Goal: Task Accomplishment & Management: Manage account settings

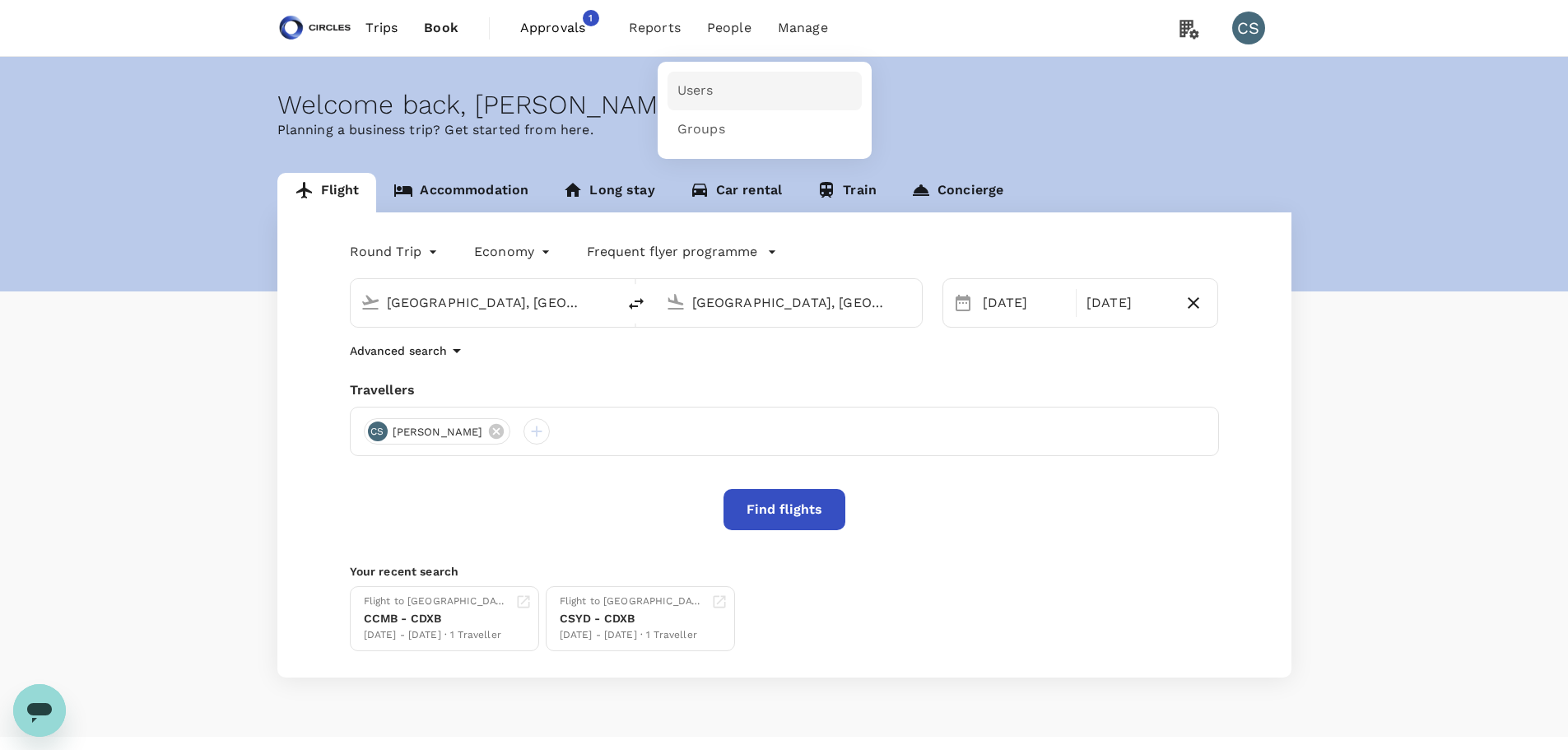
click at [719, 86] on link "Users" at bounding box center [764, 91] width 194 height 39
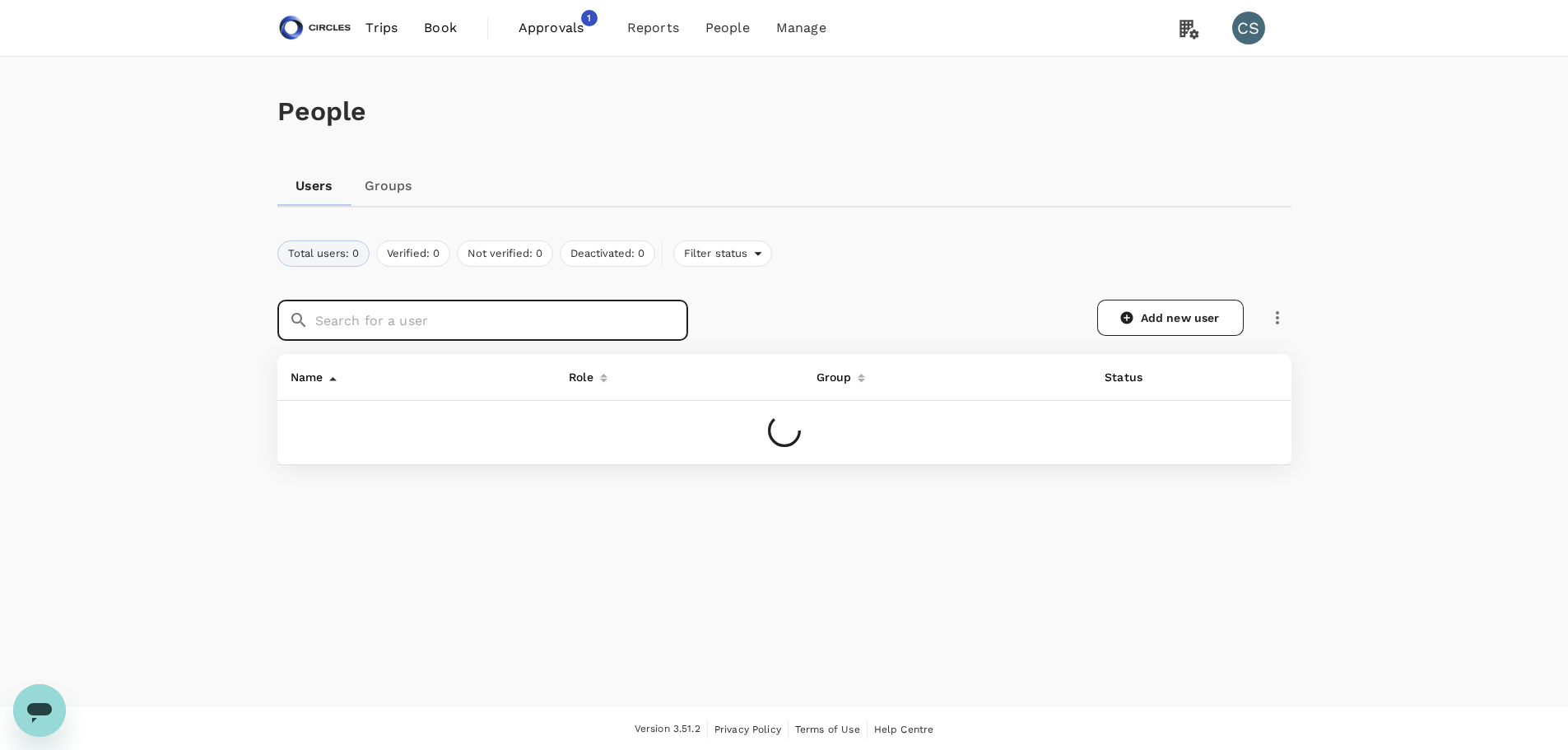
click at [457, 322] on input "text" at bounding box center [502, 320] width 373 height 41
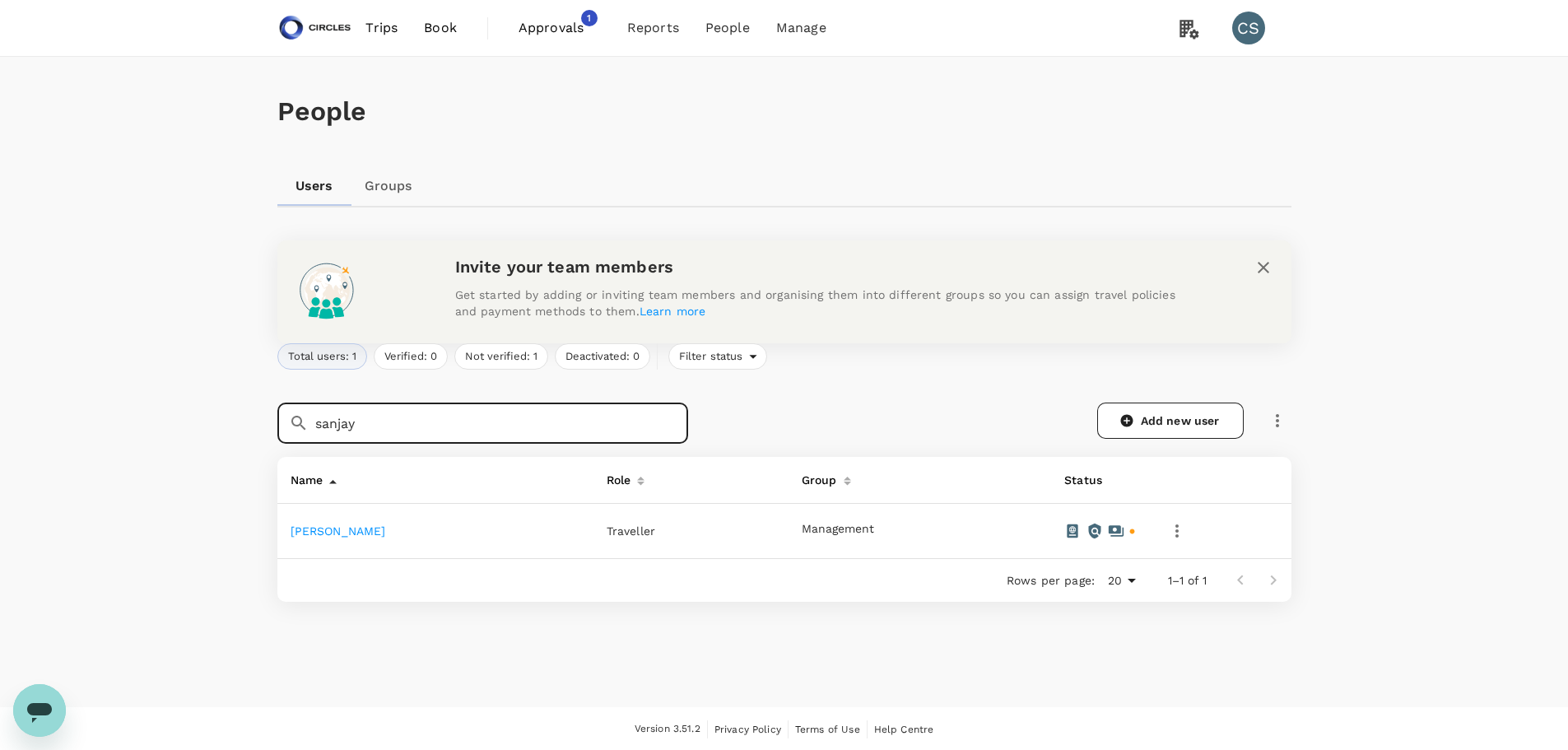
type input "sanjay"
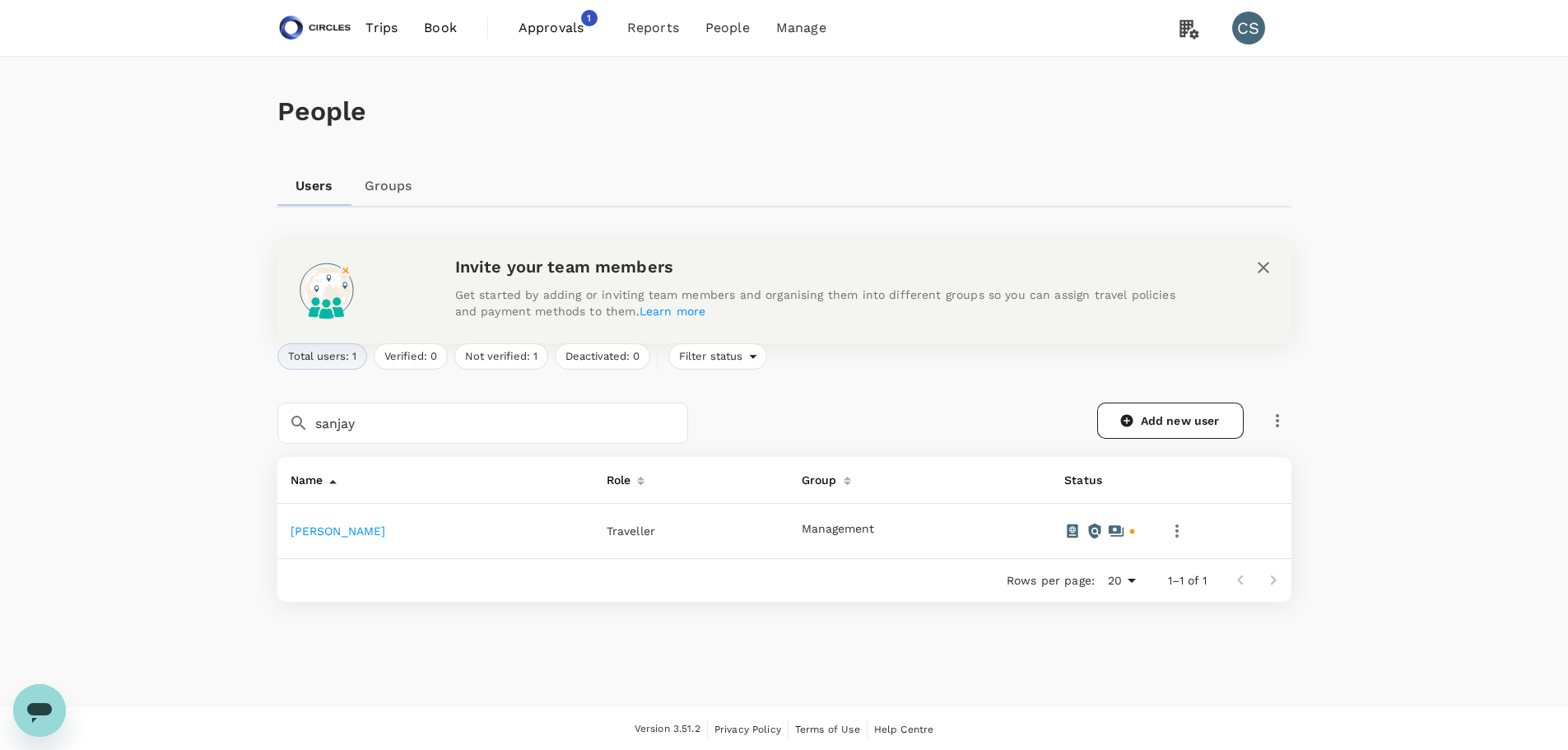
click at [310, 543] on td "[PERSON_NAME]" at bounding box center [435, 531] width 316 height 55
click at [311, 534] on link "[PERSON_NAME]" at bounding box center [338, 531] width 96 height 13
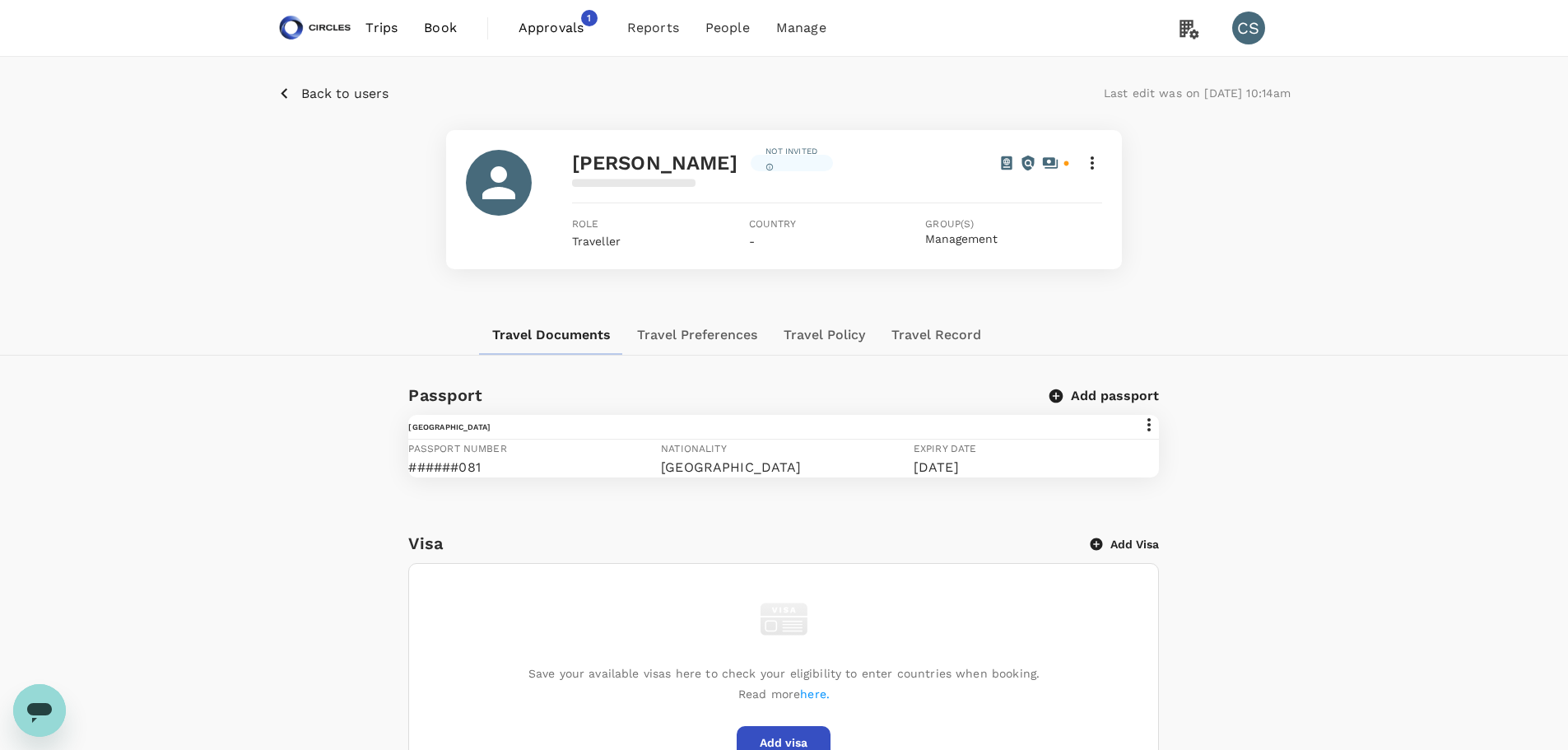
click at [695, 328] on button "Travel Preferences" at bounding box center [696, 335] width 146 height 40
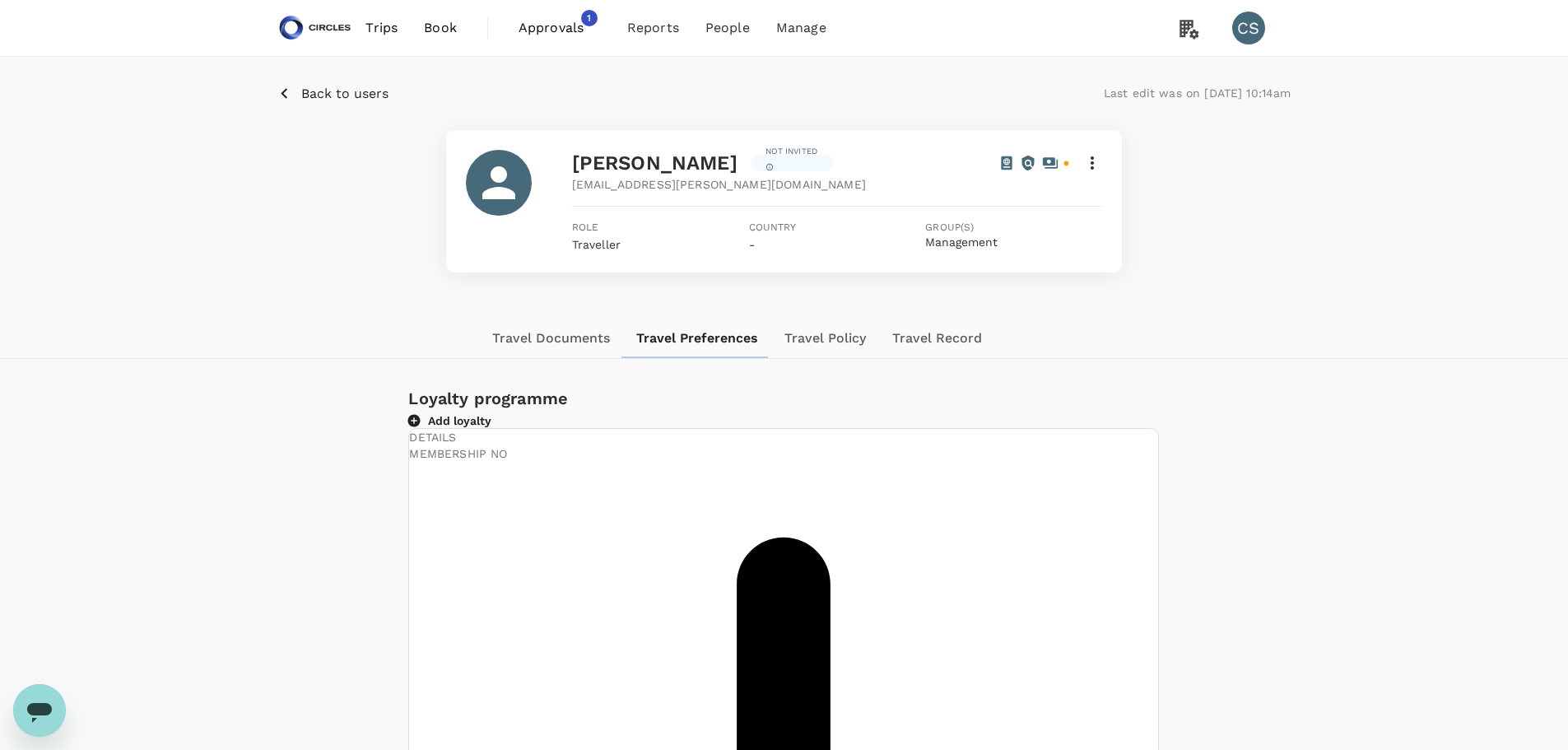
scroll to position [84, 0]
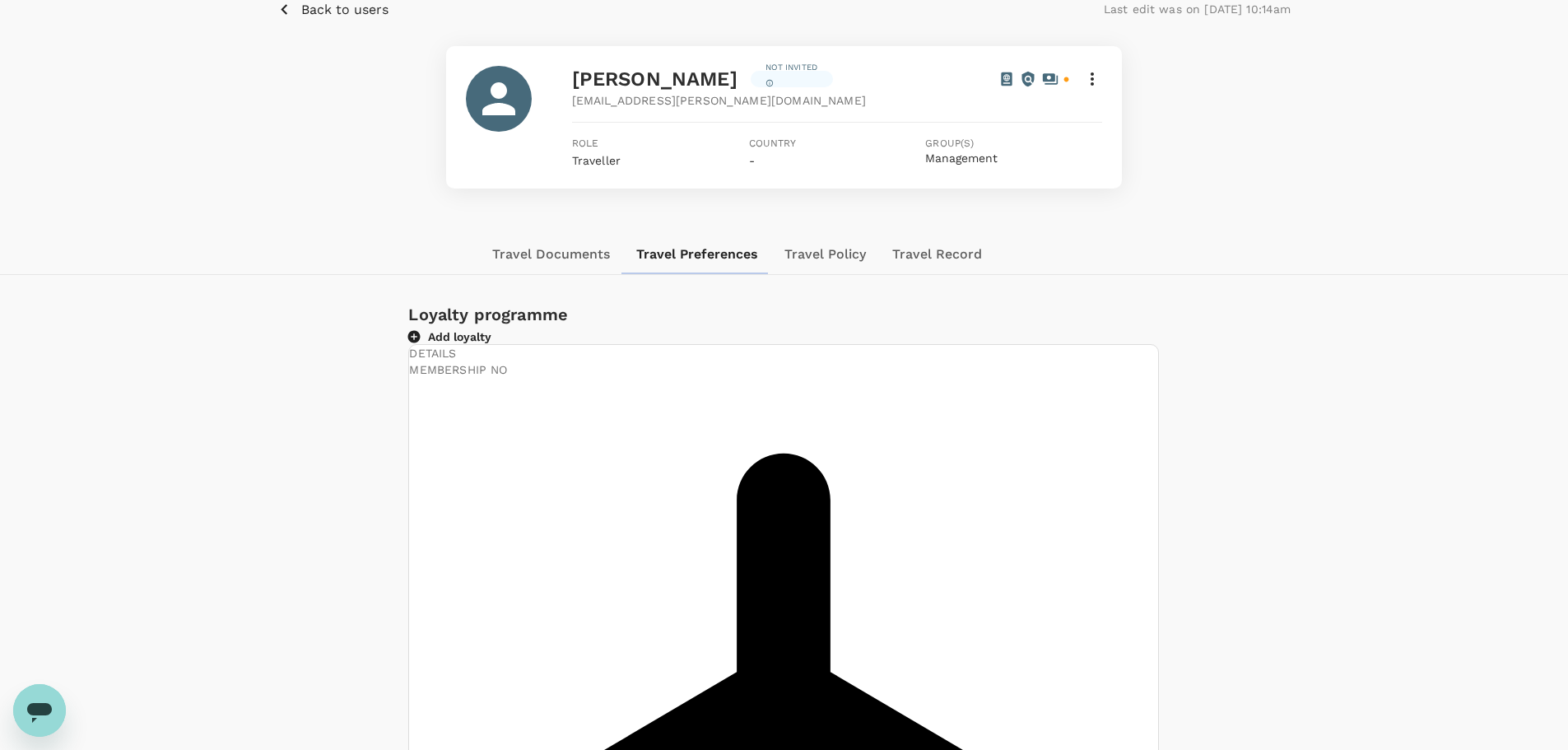
click at [1240, 347] on div "Loyalty programme Add loyalty Details Membership no Singapore Airlines PPS Club…" at bounding box center [784, 761] width 915 height 919
